Goal: Use online tool/utility: Utilize a website feature to perform a specific function

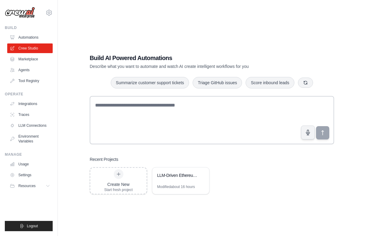
click at [197, 7] on div "Build AI Powered Automations Describe what you want to automate and watch AI cr…" at bounding box center [211, 124] width 289 height 236
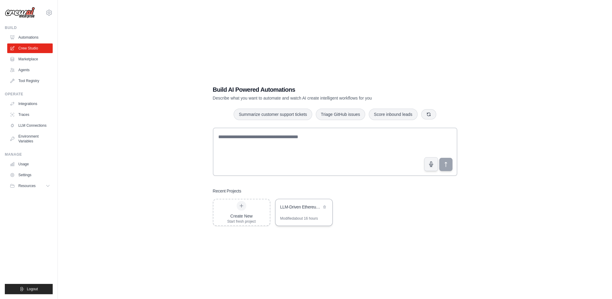
click at [310, 209] on div "LLM-Driven Ethereum Protocol Analysis Crew" at bounding box center [300, 207] width 41 height 6
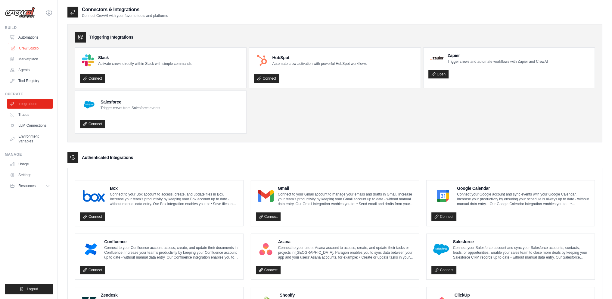
click at [23, 51] on link "Crew Studio" at bounding box center [30, 48] width 45 height 10
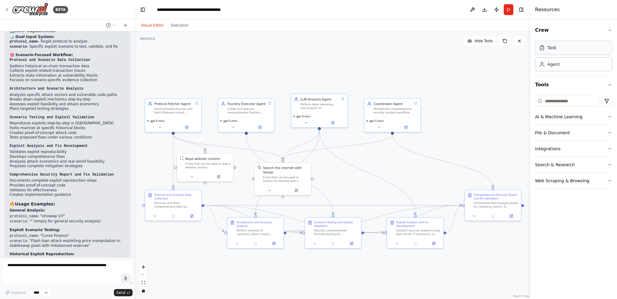
click at [549, 50] on div "Task" at bounding box center [551, 48] width 9 height 6
click at [558, 61] on div "Agent" at bounding box center [553, 64] width 12 height 6
click at [175, 21] on div "Visual Editor Execution" at bounding box center [164, 25] width 55 height 12
click at [176, 31] on div ".deletable-edge-delete-btn { width: 20px; height: 20px; border: 0px solid #ffff…" at bounding box center [332, 164] width 395 height 267
click at [178, 28] on button "Execution" at bounding box center [179, 25] width 25 height 7
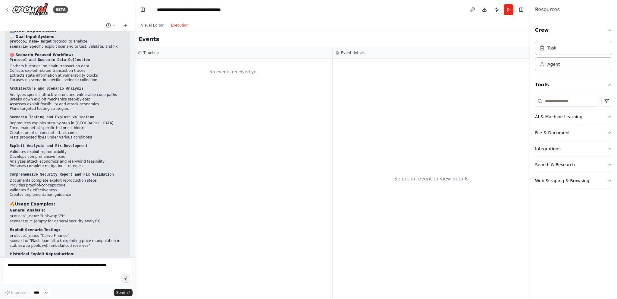
click at [355, 52] on h3 "Event details" at bounding box center [352, 52] width 23 height 5
click at [472, 8] on button at bounding box center [473, 9] width 10 height 11
click at [499, 6] on button "Publish" at bounding box center [497, 9] width 10 height 11
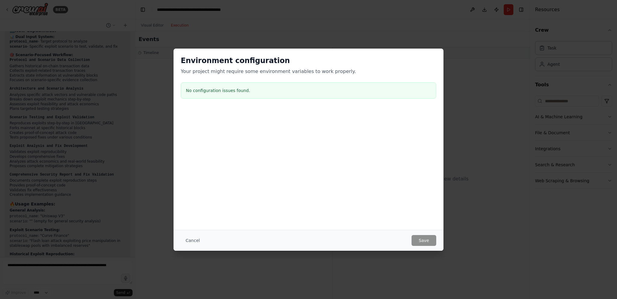
click at [192, 236] on button "Cancel" at bounding box center [193, 240] width 24 height 11
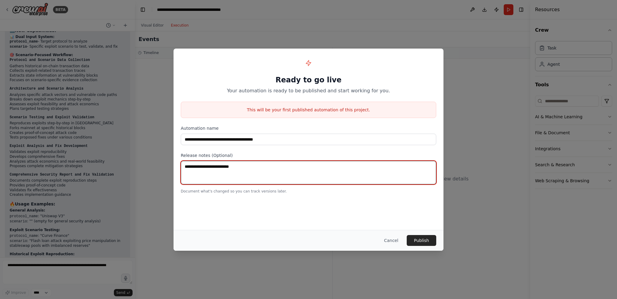
click at [251, 183] on textarea at bounding box center [308, 172] width 255 height 23
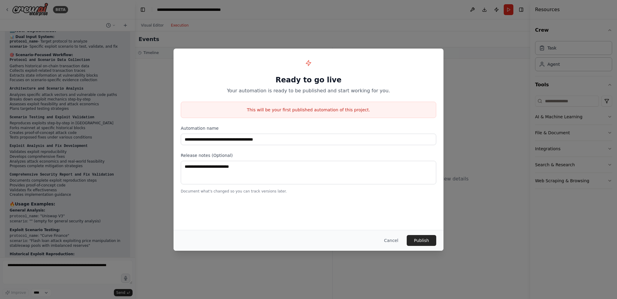
click at [269, 189] on p "Document what's changed so you can track versions later." at bounding box center [308, 191] width 255 height 5
click at [398, 238] on button "Cancel" at bounding box center [391, 240] width 24 height 11
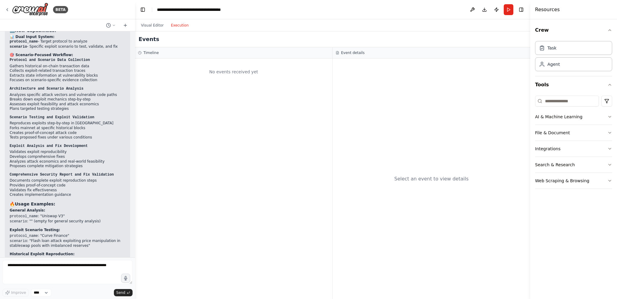
click at [329, 139] on div "No events received yet" at bounding box center [233, 178] width 197 height 240
click at [149, 19] on div "Visual Editor Execution" at bounding box center [164, 25] width 55 height 12
click at [152, 23] on button "Visual Editor" at bounding box center [152, 25] width 30 height 7
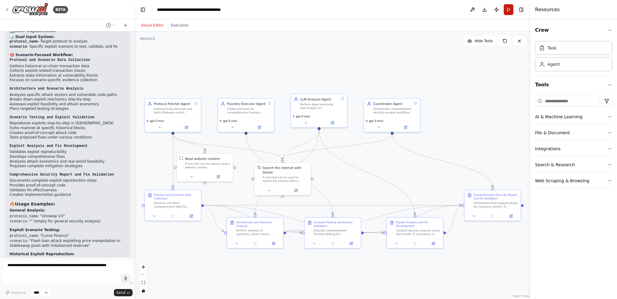
click at [507, 9] on button "Run" at bounding box center [509, 9] width 10 height 11
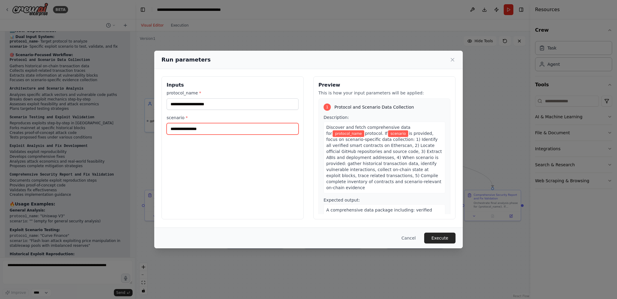
click at [211, 130] on input "scenario *" at bounding box center [233, 128] width 132 height 11
paste input "**********"
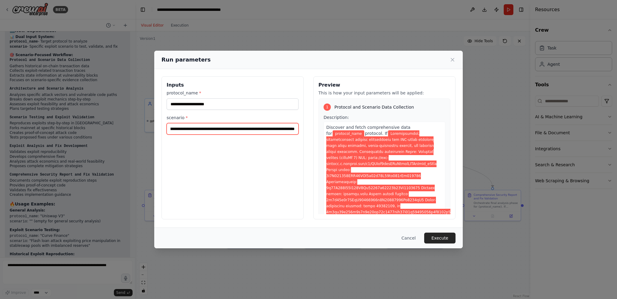
type input "**********"
click at [190, 103] on input "protocol_name *" at bounding box center [233, 103] width 132 height 11
paste input "******"
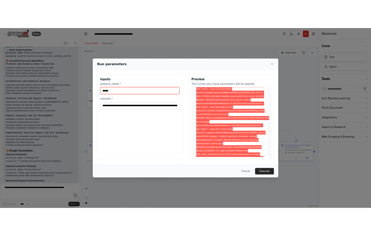
scroll to position [4319, 0]
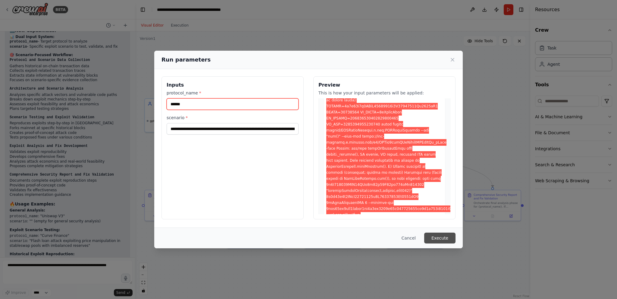
type input "******"
click at [442, 237] on button "Execute" at bounding box center [439, 237] width 31 height 11
